Goal: Task Accomplishment & Management: Manage account settings

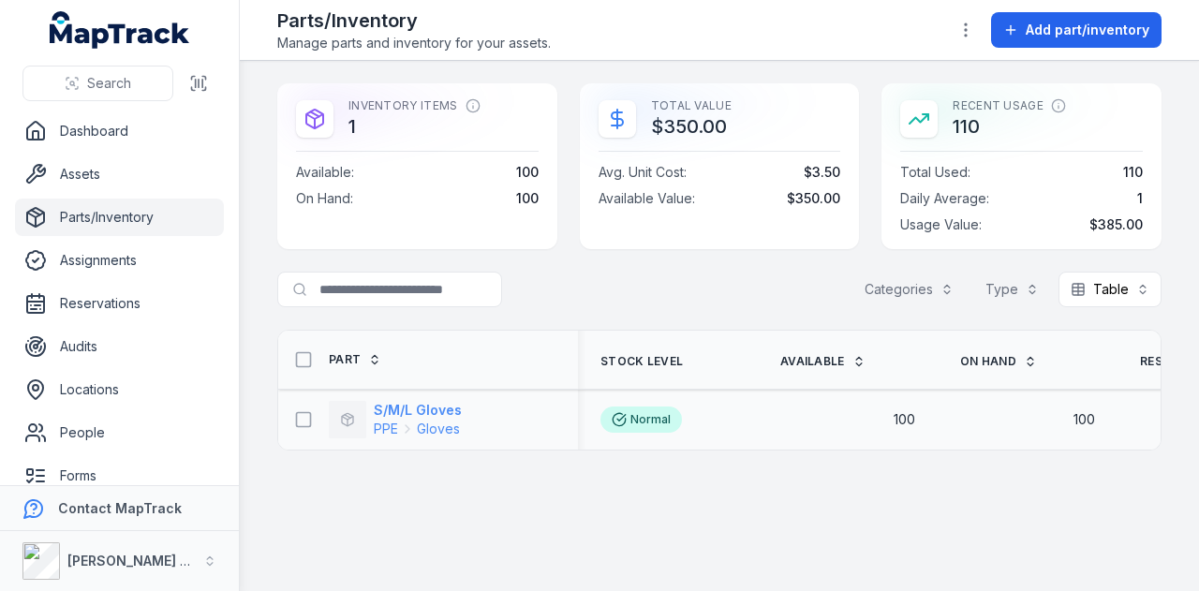
click at [447, 410] on strong "S/M/L Gloves" at bounding box center [418, 410] width 88 height 19
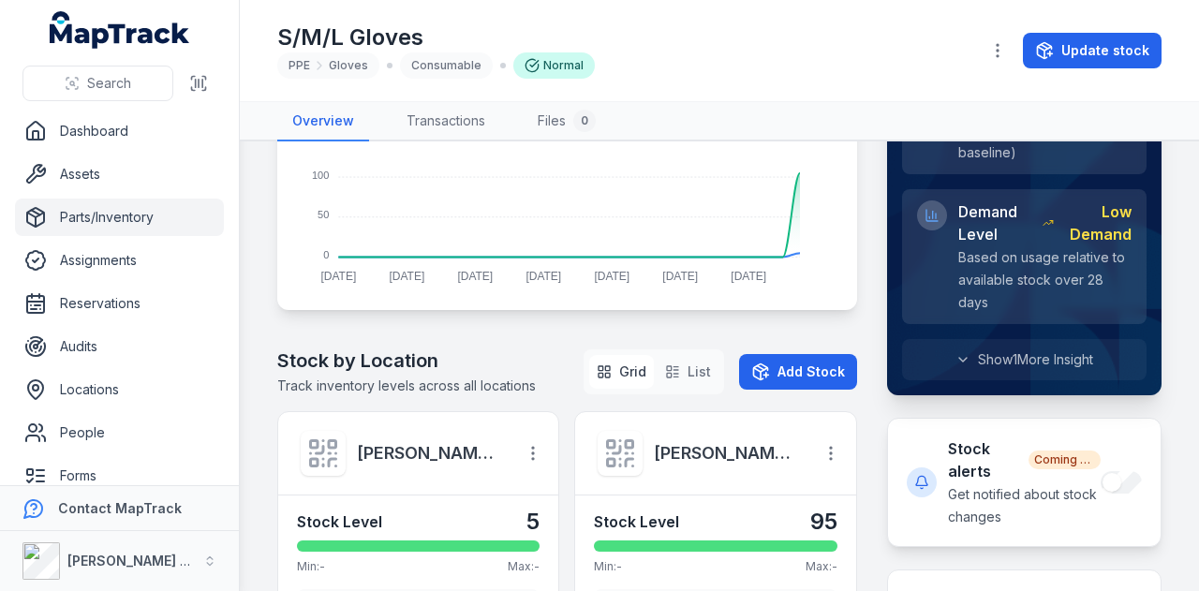
scroll to position [94, 0]
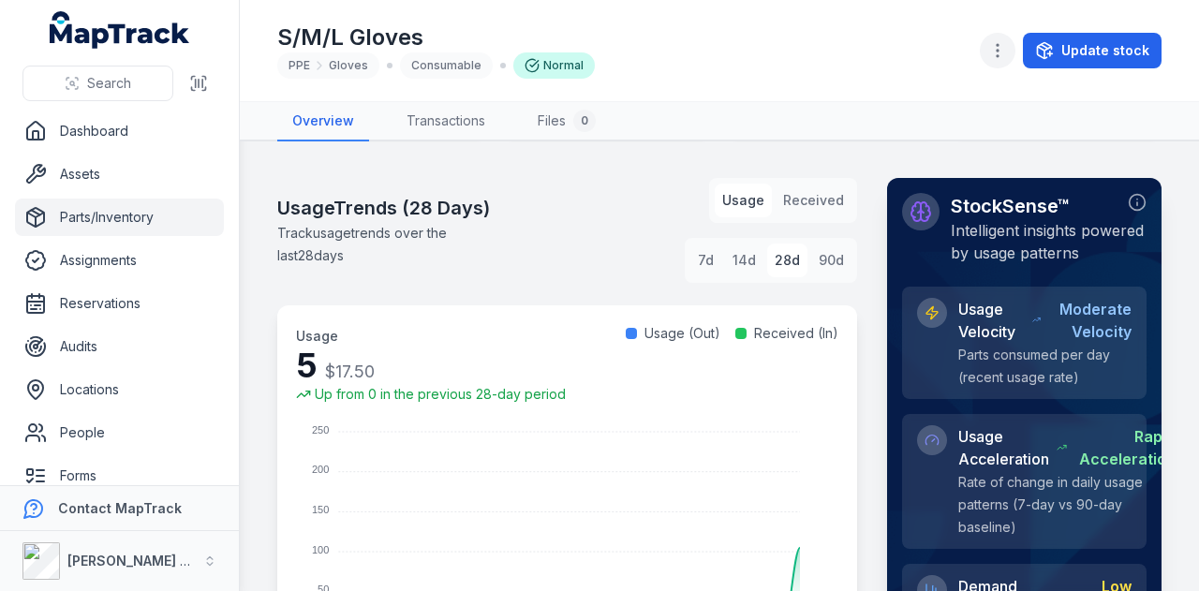
click at [1005, 63] on button "button" at bounding box center [998, 51] width 36 height 36
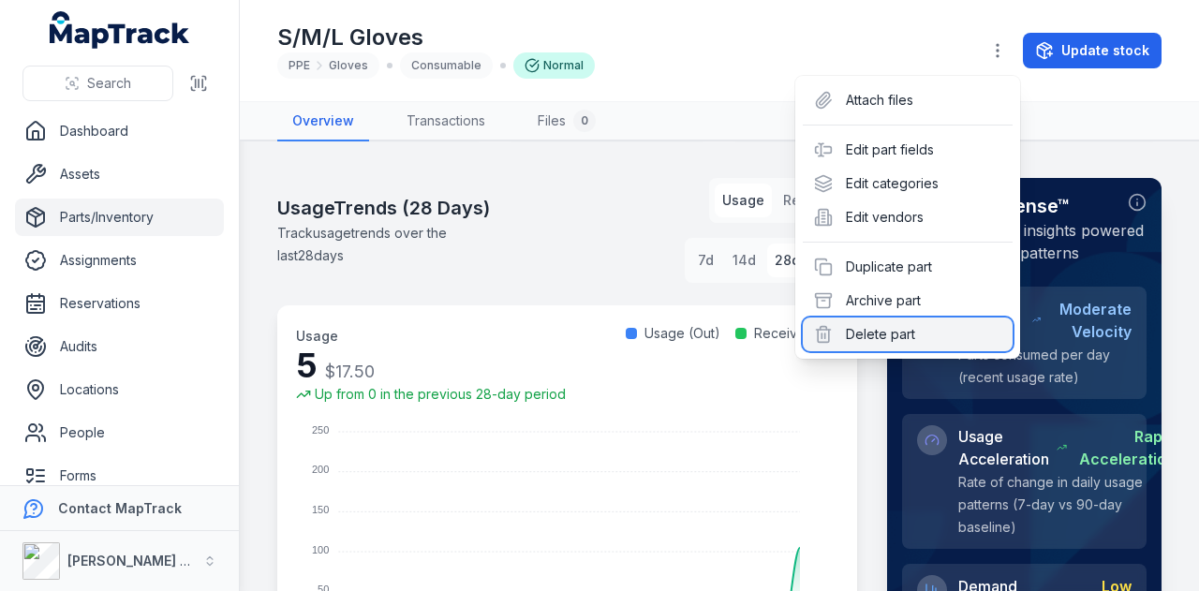
click at [911, 333] on div "Delete part" at bounding box center [908, 335] width 210 height 34
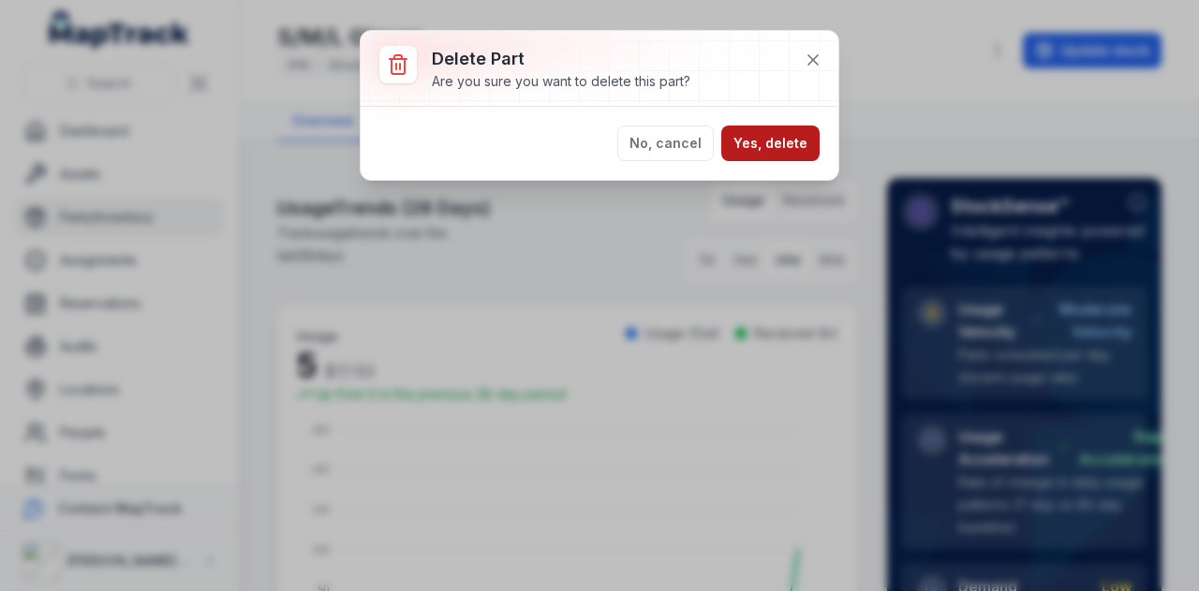
click at [776, 132] on button "Yes, delete" at bounding box center [771, 144] width 98 height 36
